Goal: Transaction & Acquisition: Obtain resource

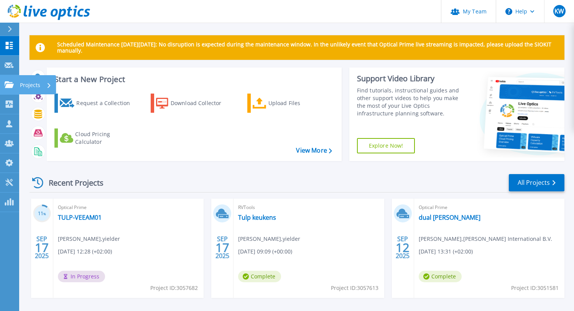
click at [28, 83] on p "Projects" at bounding box center [30, 85] width 20 height 20
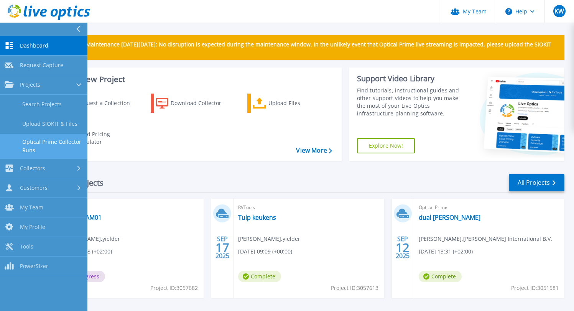
click at [59, 141] on link "Optical Prime Collector Runs" at bounding box center [43, 146] width 87 height 25
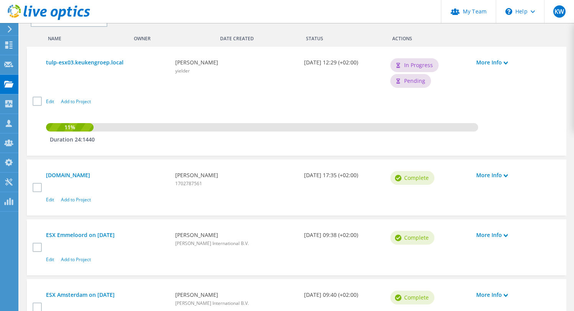
scroll to position [230, 0]
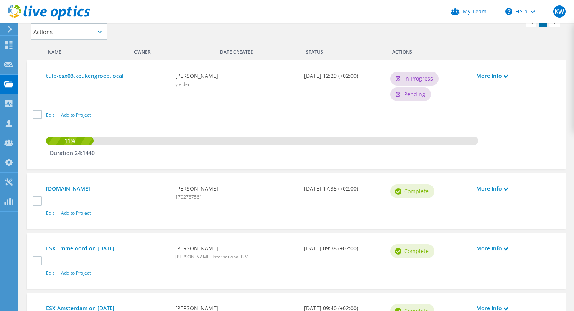
click at [86, 186] on link "[DOMAIN_NAME]" at bounding box center [107, 189] width 122 height 8
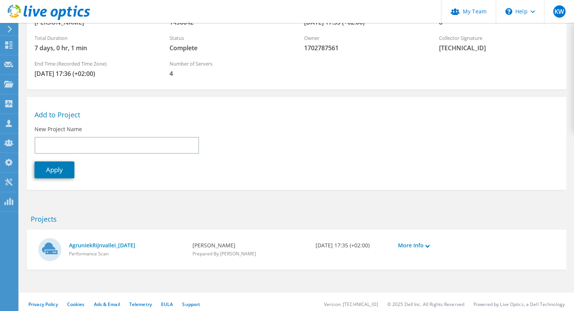
scroll to position [91, 0]
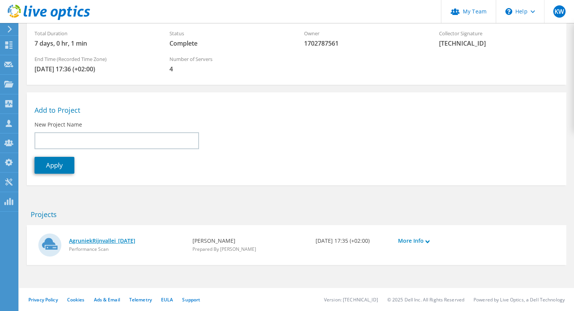
click at [118, 240] on link "AgruniekRijnvallei_[DATE]" at bounding box center [127, 241] width 116 height 8
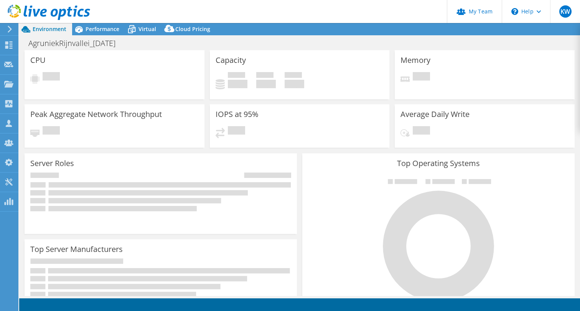
select select "EUFrankfurt"
select select "EUR"
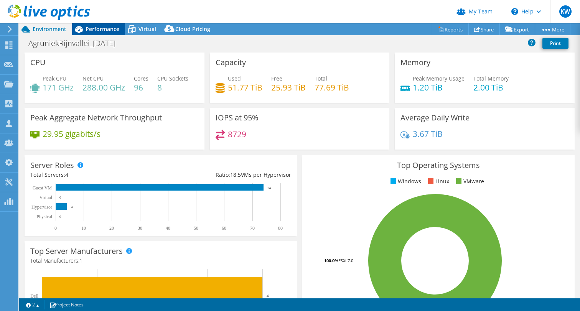
click at [103, 25] on div "Performance" at bounding box center [98, 29] width 53 height 12
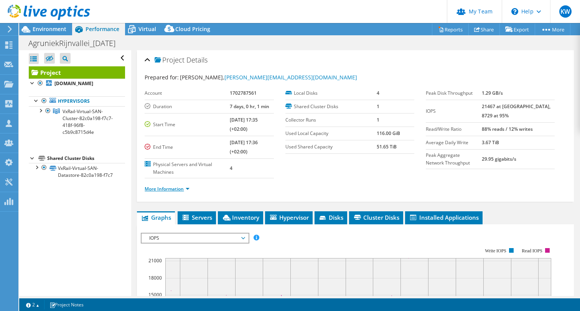
click at [188, 189] on link "More Information" at bounding box center [167, 189] width 45 height 7
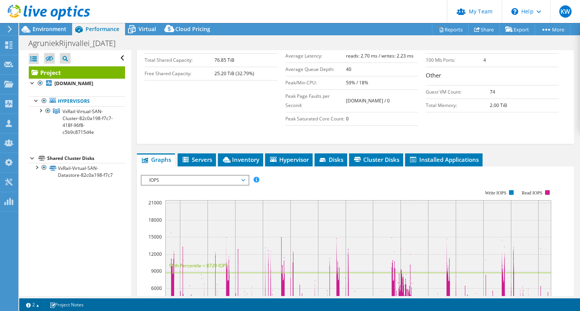
scroll to position [192, 0]
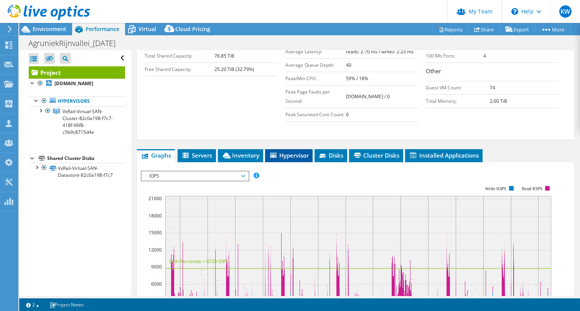
click at [297, 159] on span "Hypervisor" at bounding box center [289, 156] width 40 height 8
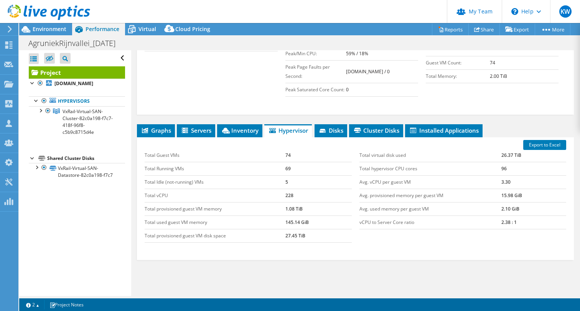
scroll to position [230, 0]
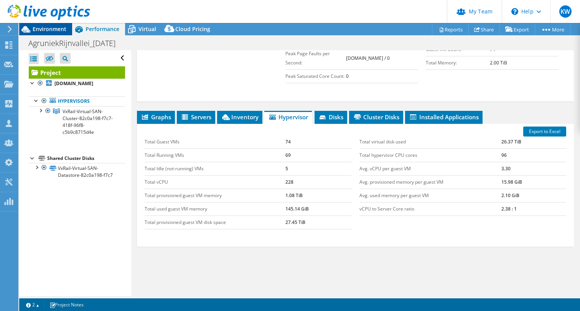
click at [60, 30] on span "Environment" at bounding box center [50, 28] width 34 height 7
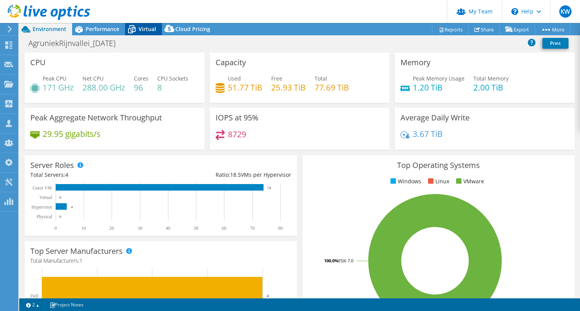
click at [142, 30] on span "Virtual" at bounding box center [148, 28] width 18 height 7
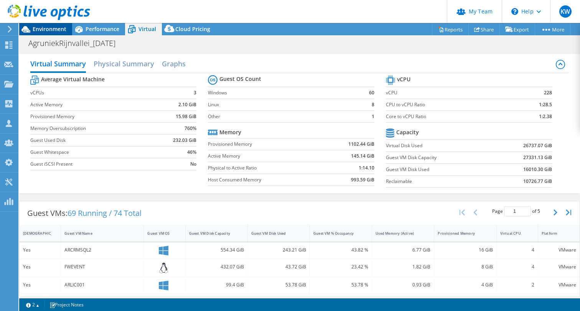
click at [53, 30] on span "Environment" at bounding box center [50, 28] width 34 height 7
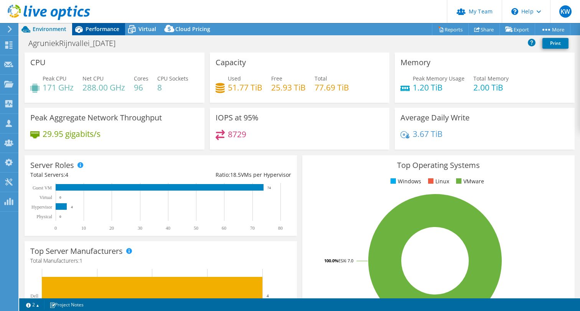
click at [109, 31] on span "Performance" at bounding box center [103, 28] width 34 height 7
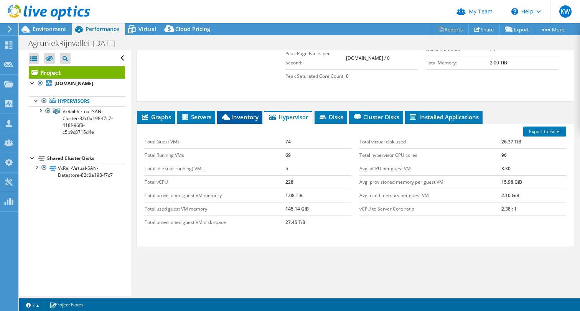
click at [242, 121] on span "Inventory" at bounding box center [240, 117] width 38 height 8
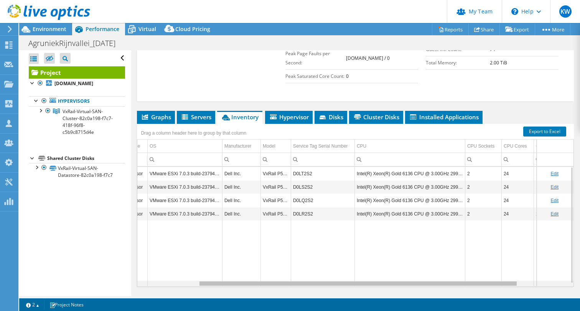
scroll to position [0, 0]
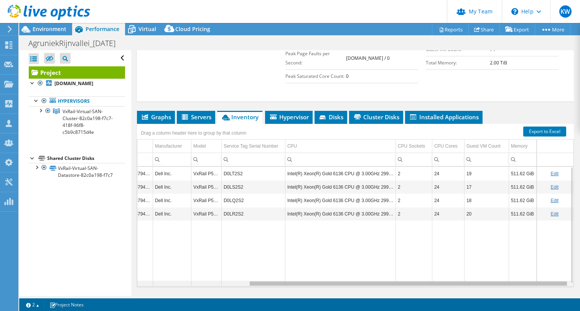
drag, startPoint x: 450, startPoint y: 293, endPoint x: 577, endPoint y: 292, distance: 127.0
click at [577, 292] on body "KW Partner Team Admin Kees Waldschmit Kees.Waldschmit@yielder.com yielder My Pr…" at bounding box center [290, 155] width 580 height 311
click at [163, 119] on div "Project Details Prepared for: Guido Hendriks, g.hendriks@argroep.nl Account 170…" at bounding box center [355, 68] width 449 height 496
click at [164, 134] on div "Drag a column header here to group by that column" at bounding box center [193, 132] width 113 height 16
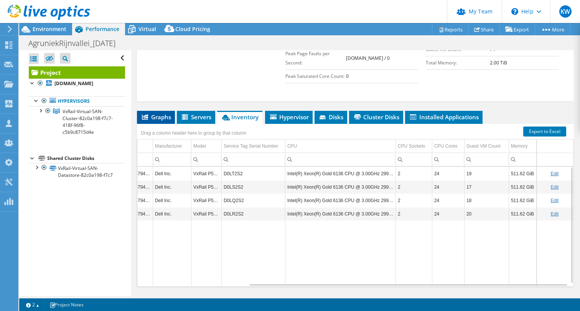
click at [162, 121] on span "Graphs" at bounding box center [156, 117] width 30 height 8
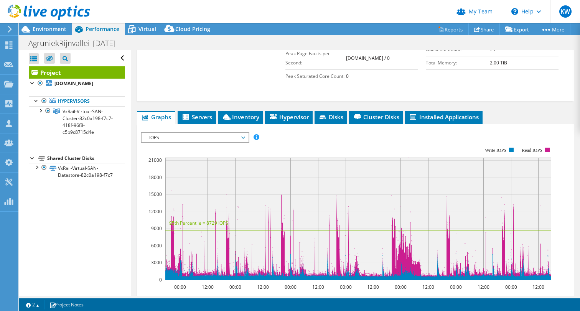
click at [178, 142] on span "IOPS" at bounding box center [194, 137] width 99 height 9
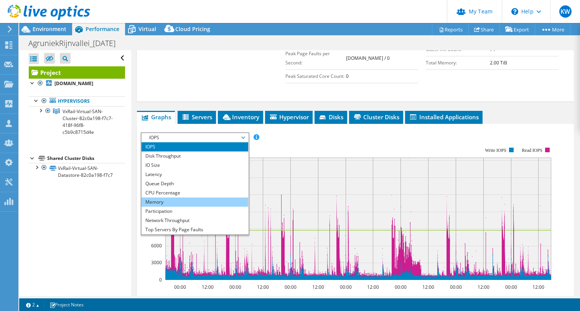
click at [167, 207] on li "Memory" at bounding box center [195, 202] width 106 height 9
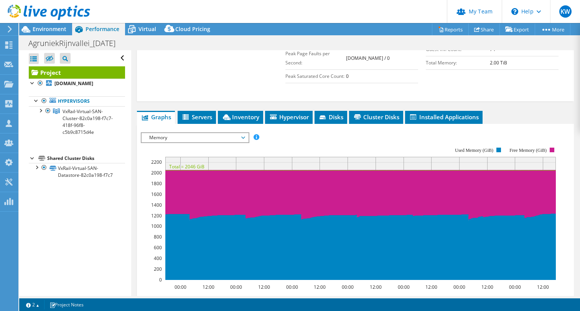
click at [200, 142] on span "Memory" at bounding box center [194, 137] width 99 height 9
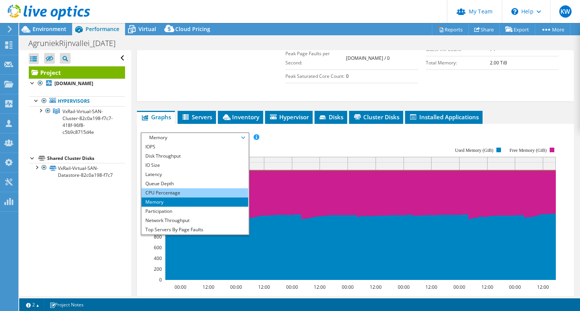
click at [184, 198] on li "CPU Percentage" at bounding box center [195, 192] width 106 height 9
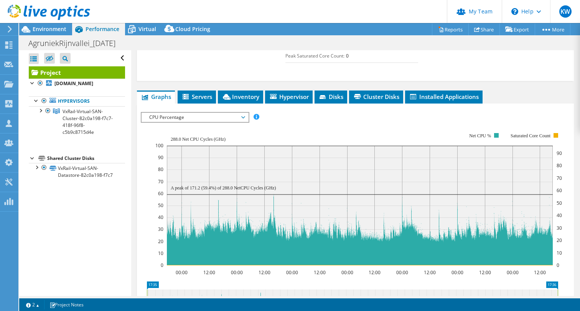
scroll to position [269, 0]
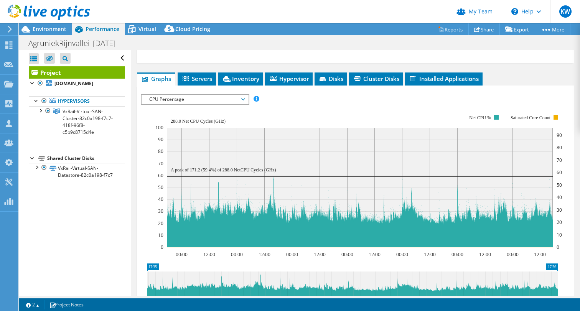
click at [173, 104] on span "CPU Percentage" at bounding box center [194, 99] width 99 height 9
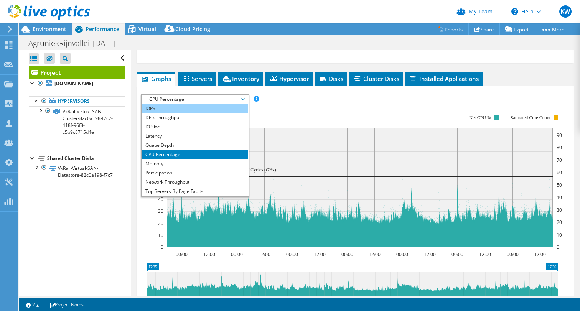
click at [167, 113] on li "IOPS" at bounding box center [195, 108] width 106 height 9
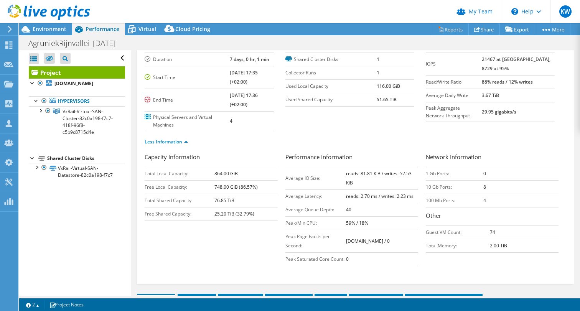
scroll to position [0, 0]
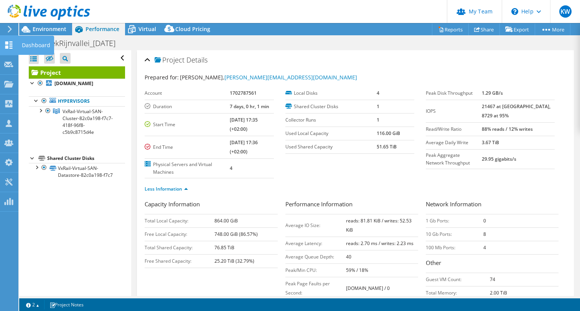
click at [12, 44] on use at bounding box center [8, 44] width 7 height 7
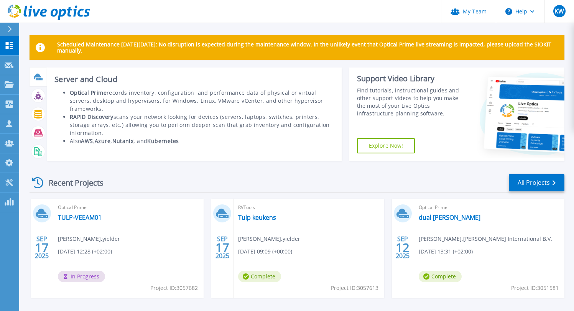
click at [38, 78] on icon at bounding box center [39, 79] width 7 height 2
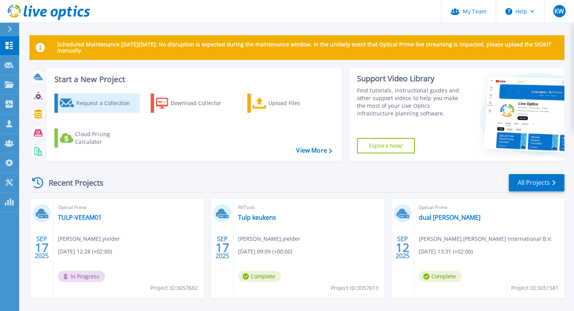
click at [97, 104] on div "Request a Collection" at bounding box center [106, 103] width 61 height 15
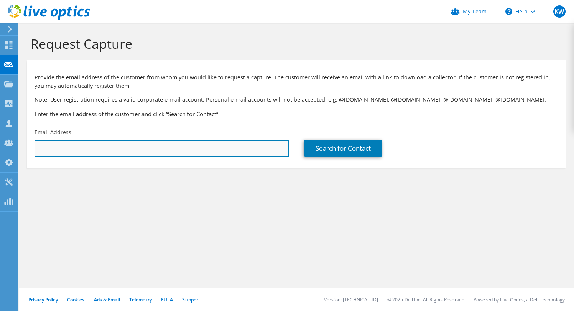
click at [107, 144] on input "text" at bounding box center [162, 148] width 254 height 17
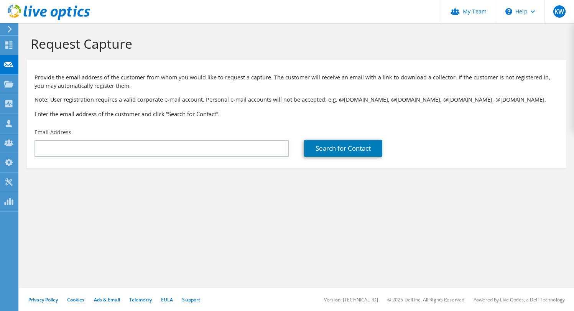
click at [167, 36] on h1 "Request Capture" at bounding box center [295, 44] width 528 height 16
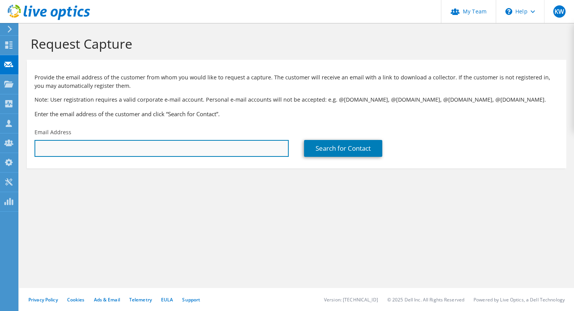
click at [89, 149] on input "text" at bounding box center [162, 148] width 254 height 17
paste input "[EMAIL_ADDRESS][PERSON_NAME][DOMAIN_NAME]"
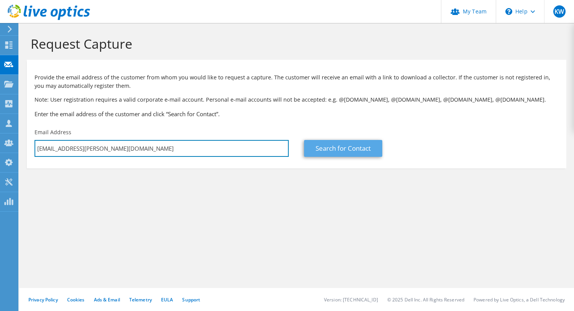
type input "[EMAIL_ADDRESS][PERSON_NAME][DOMAIN_NAME]"
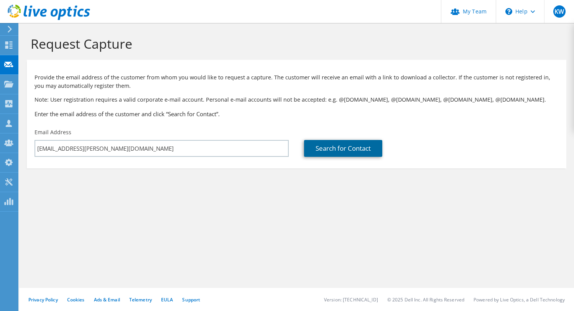
click at [329, 152] on link "Search for Contact" at bounding box center [343, 148] width 78 height 17
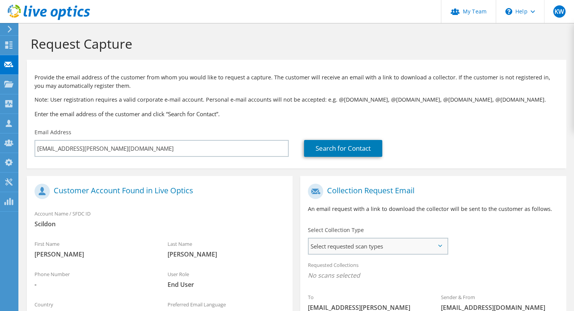
click at [331, 247] on span "Select requested scan types" at bounding box center [378, 246] width 139 height 15
click at [329, 269] on label "Optical Prime" at bounding box center [348, 269] width 46 height 9
click at [0, 0] on input "Optical Prime" at bounding box center [0, 0] width 0 height 0
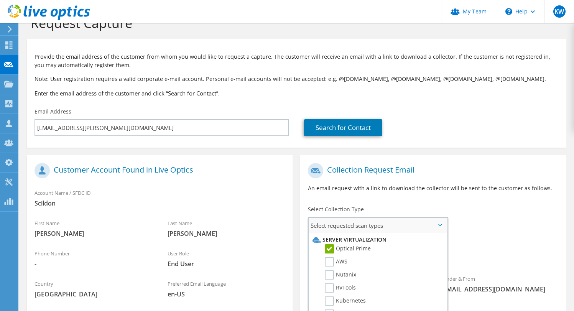
scroll to position [38, 0]
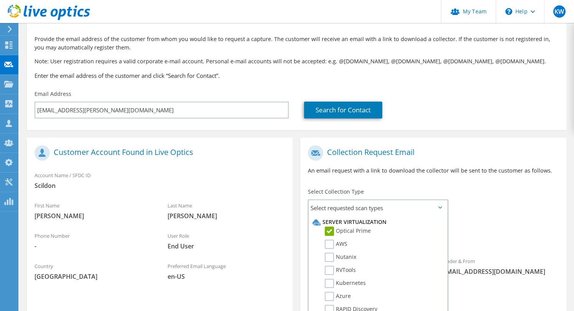
click at [457, 214] on div "To [EMAIL_ADDRESS][PERSON_NAME][DOMAIN_NAME] Sender & From [EMAIL_ADDRESS][DOMA…" at bounding box center [433, 217] width 266 height 150
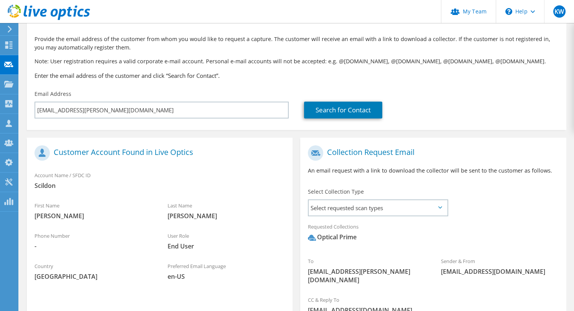
scroll to position [77, 0]
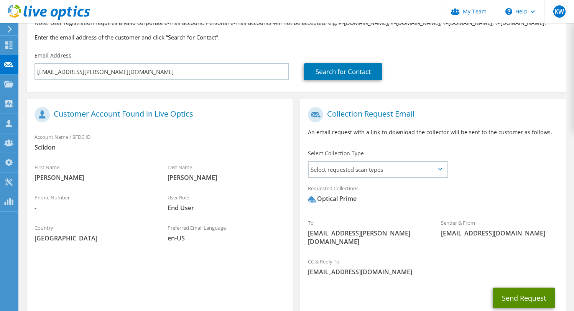
click at [523, 288] on button "Send Request" at bounding box center [524, 298] width 62 height 21
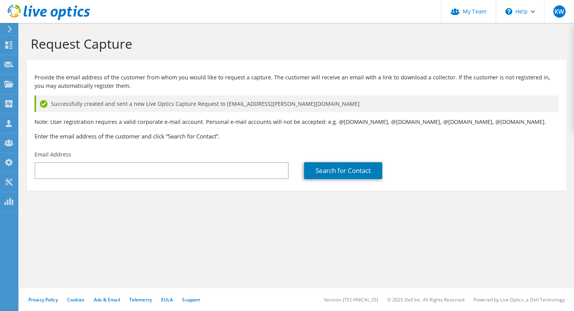
click at [541, 156] on div "Search for Contact" at bounding box center [432, 165] width 270 height 36
